Goal: Information Seeking & Learning: Learn about a topic

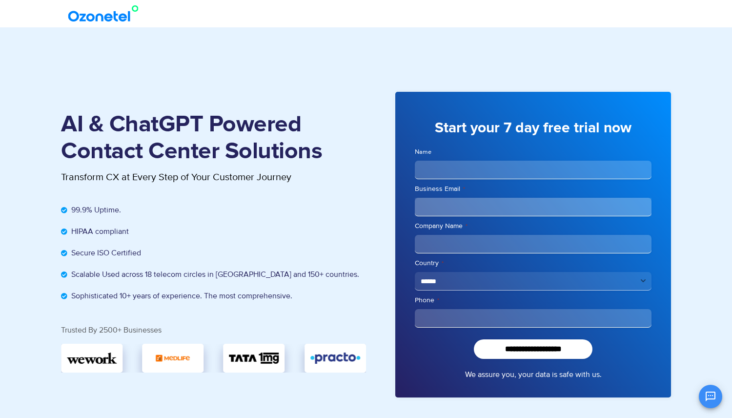
click at [115, 14] on img at bounding box center [105, 14] width 79 height 18
click at [106, 19] on img at bounding box center [105, 14] width 79 height 18
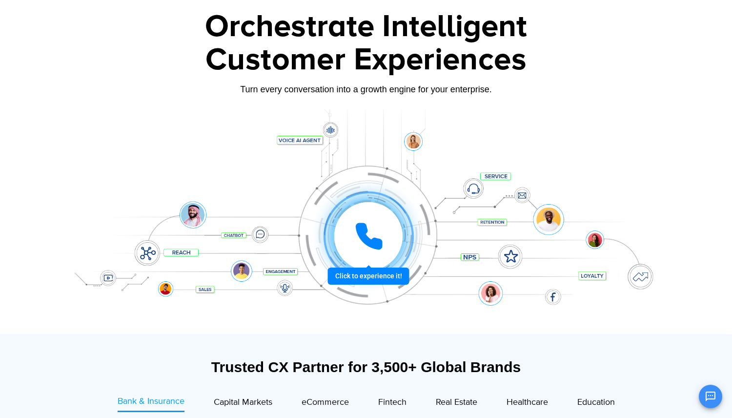
scroll to position [55, 0]
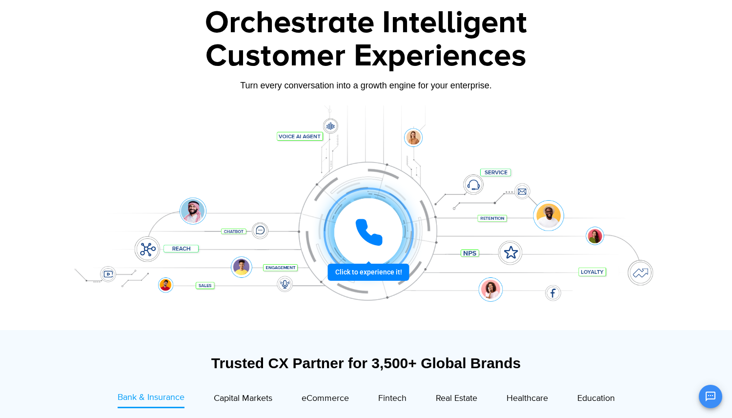
click at [363, 240] on icon at bounding box center [368, 232] width 29 height 29
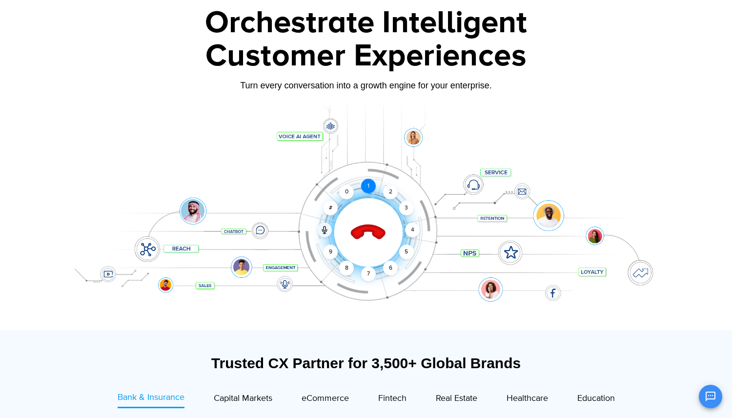
click at [371, 185] on div "1" at bounding box center [368, 186] width 15 height 15
click at [393, 190] on div "2" at bounding box center [390, 191] width 15 height 15
click at [364, 231] on icon at bounding box center [368, 233] width 34 height 34
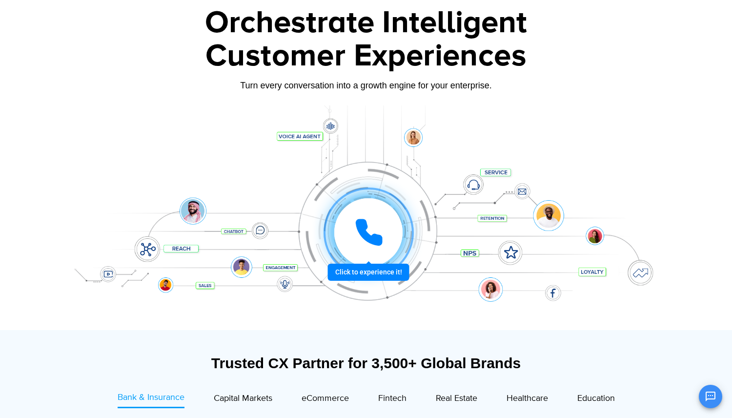
click at [364, 230] on icon at bounding box center [369, 232] width 24 height 24
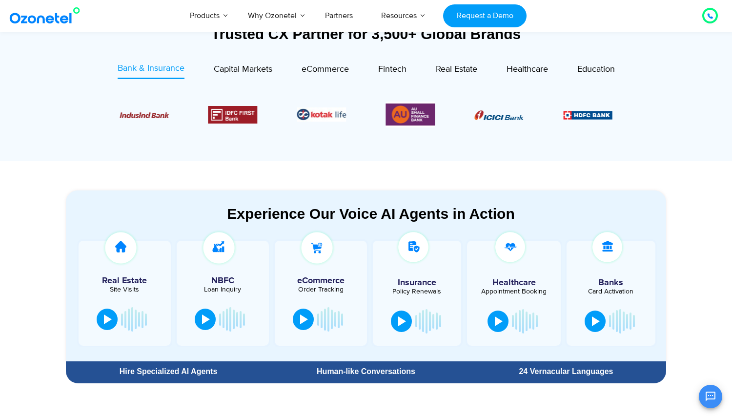
scroll to position [377, 0]
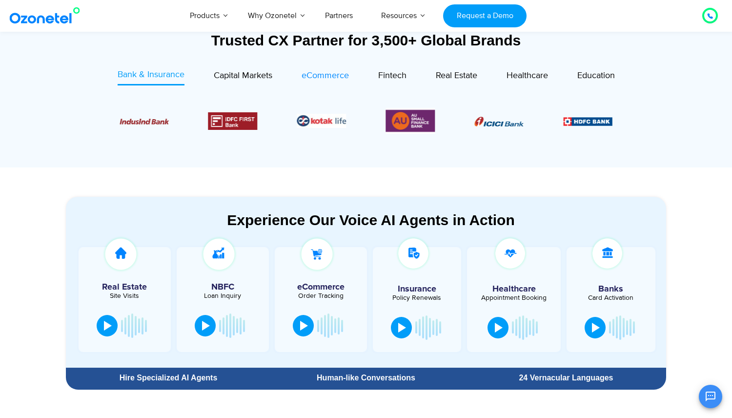
click at [322, 72] on span "eCommerce" at bounding box center [325, 75] width 47 height 11
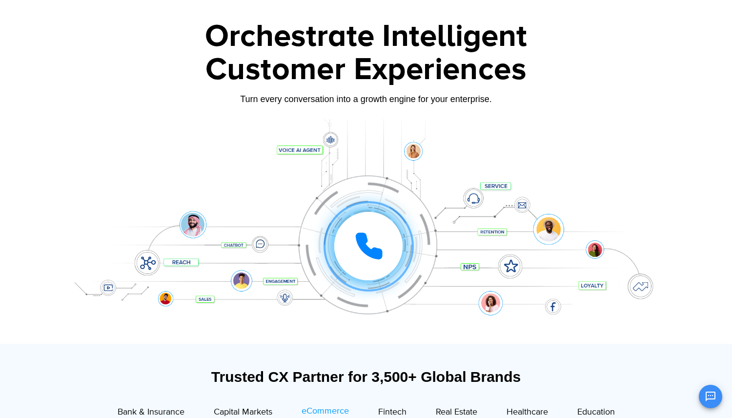
scroll to position [40, 0]
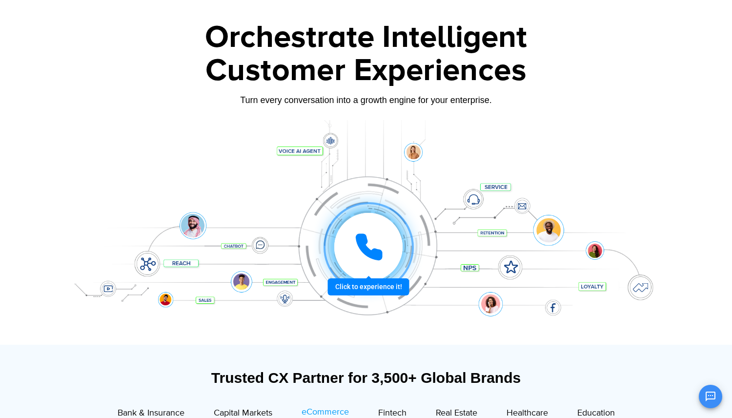
click at [358, 251] on icon at bounding box center [368, 246] width 29 height 29
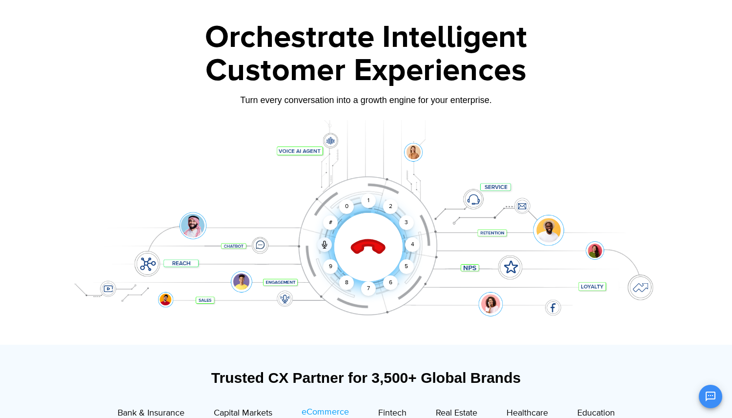
click at [358, 251] on icon at bounding box center [368, 247] width 34 height 34
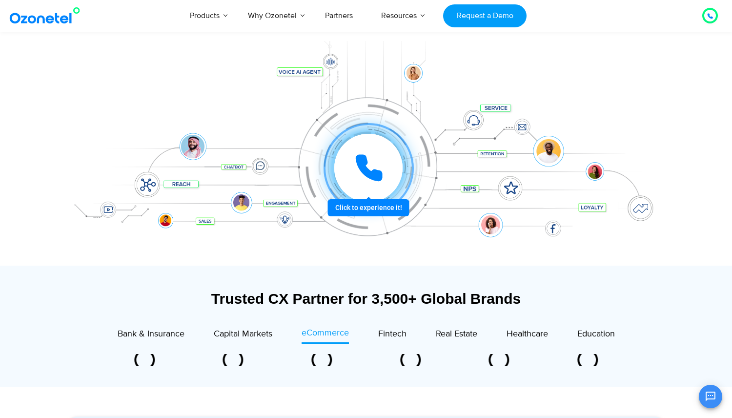
scroll to position [0, 0]
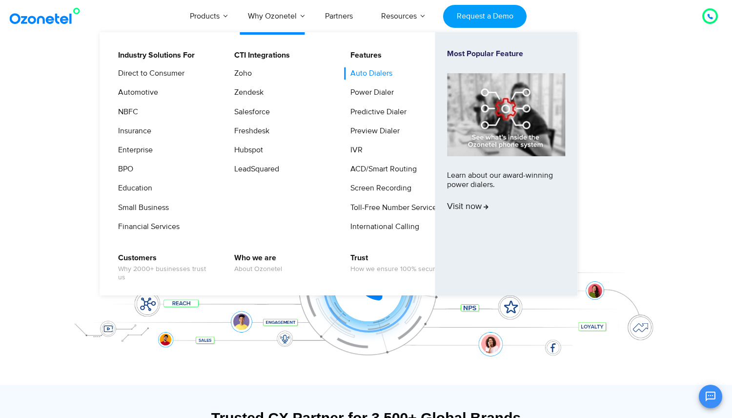
click at [378, 74] on link "Auto Dialers" at bounding box center [369, 73] width 50 height 12
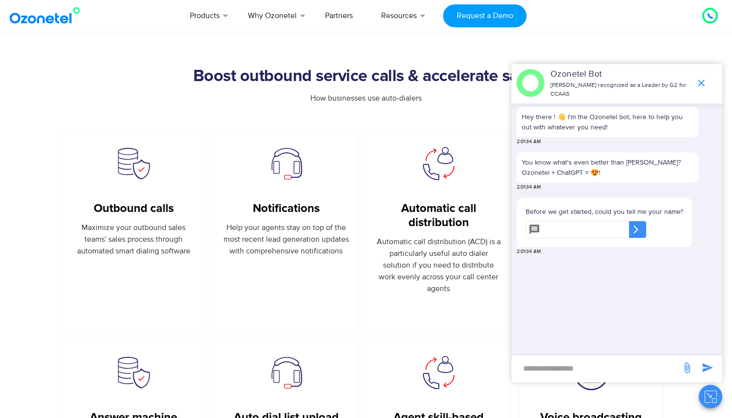
scroll to position [530, 0]
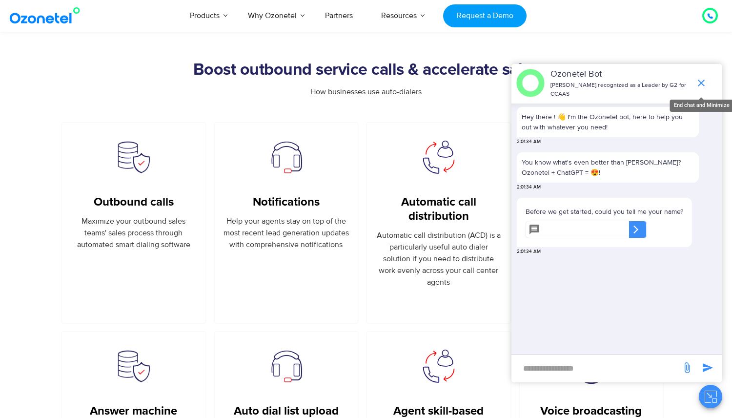
click at [700, 80] on icon "end chat or minimize" at bounding box center [701, 83] width 12 height 12
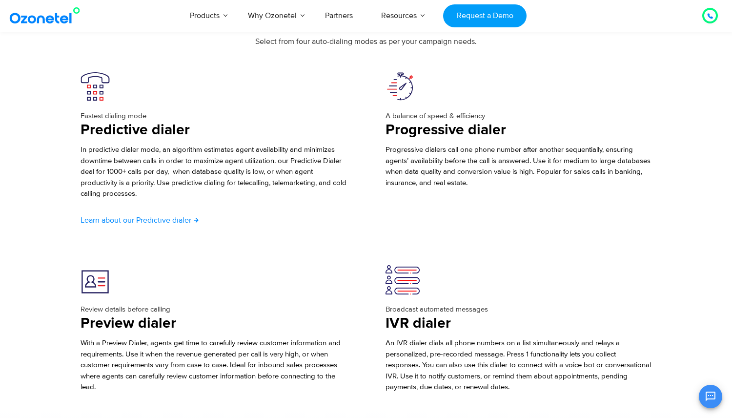
scroll to position [1662, 0]
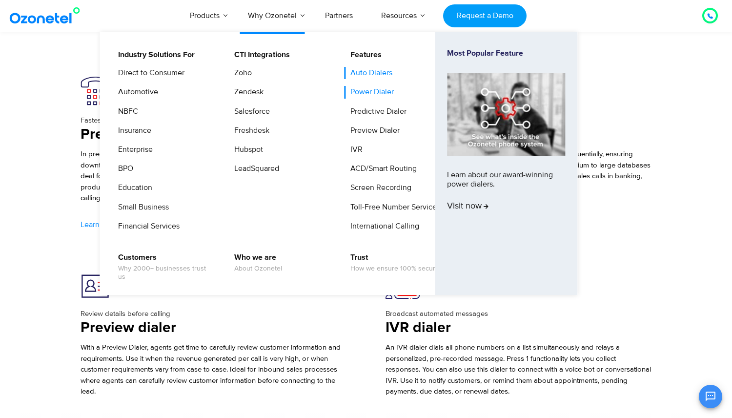
click at [363, 94] on link "Power Dialer" at bounding box center [369, 92] width 51 height 12
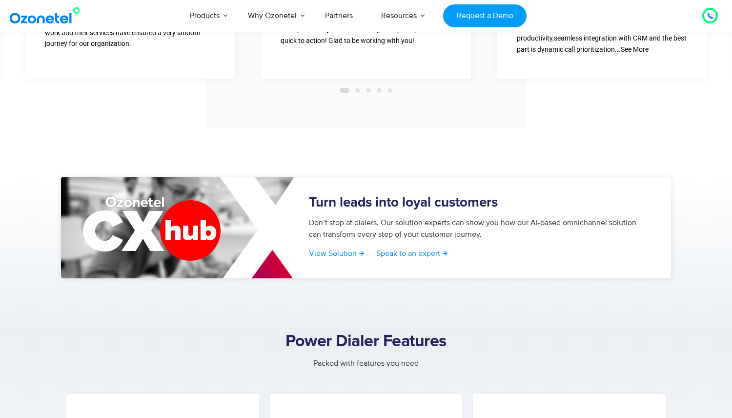
scroll to position [1934, 0]
